Goal: Register for event/course

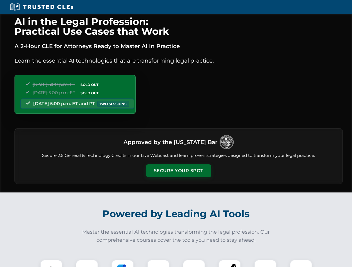
click at [178, 171] on button "Secure Your Spot" at bounding box center [178, 171] width 65 height 13
click at [51, 264] on img at bounding box center [51, 271] width 16 height 16
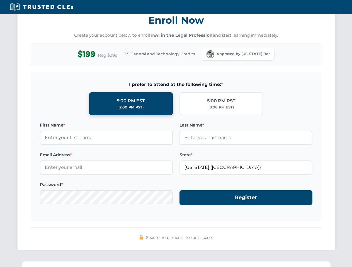
scroll to position [547, 0]
